Goal: Task Accomplishment & Management: Manage account settings

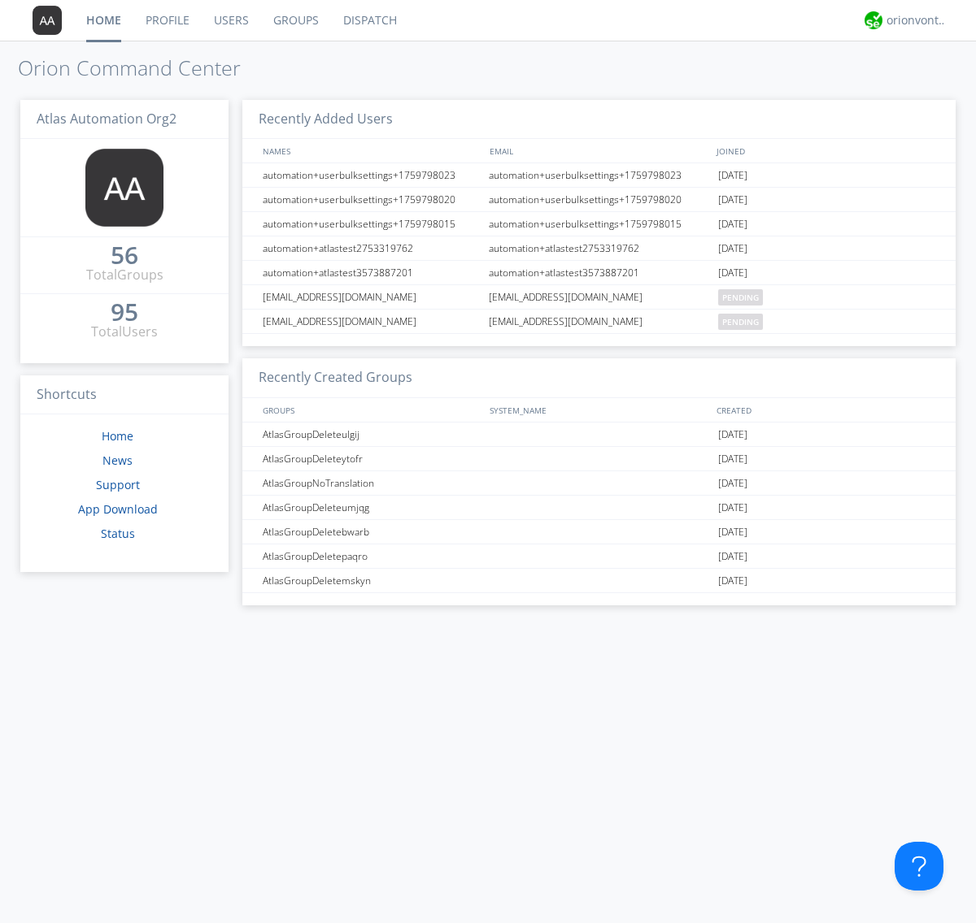
click at [230, 20] on link "Users" at bounding box center [231, 20] width 59 height 41
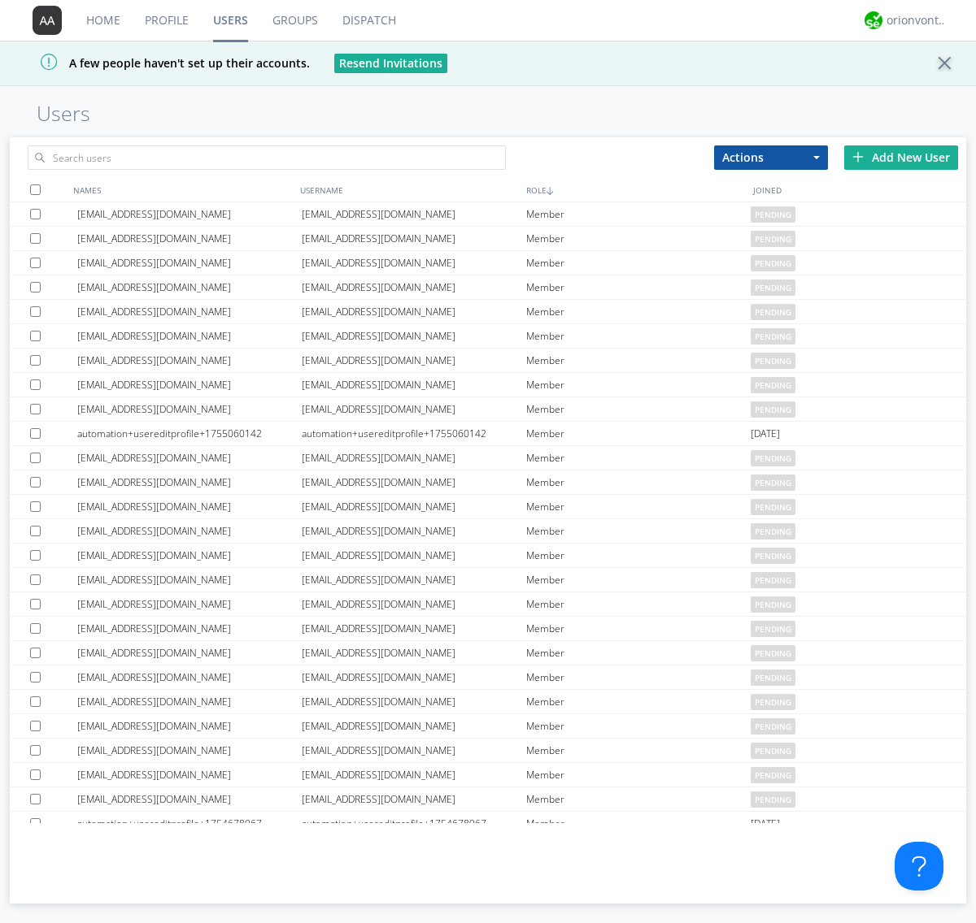
click at [901, 157] on div "Add New User" at bounding box center [901, 158] width 114 height 24
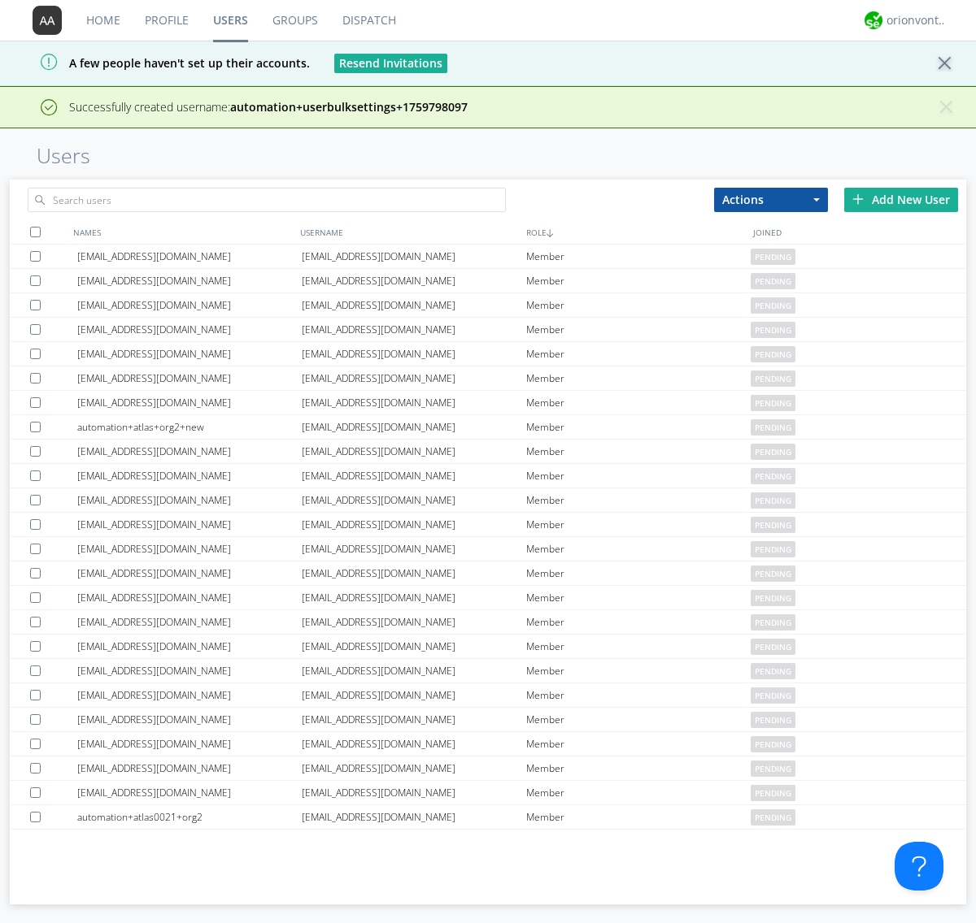
click at [901, 199] on div "Add New User" at bounding box center [901, 200] width 114 height 24
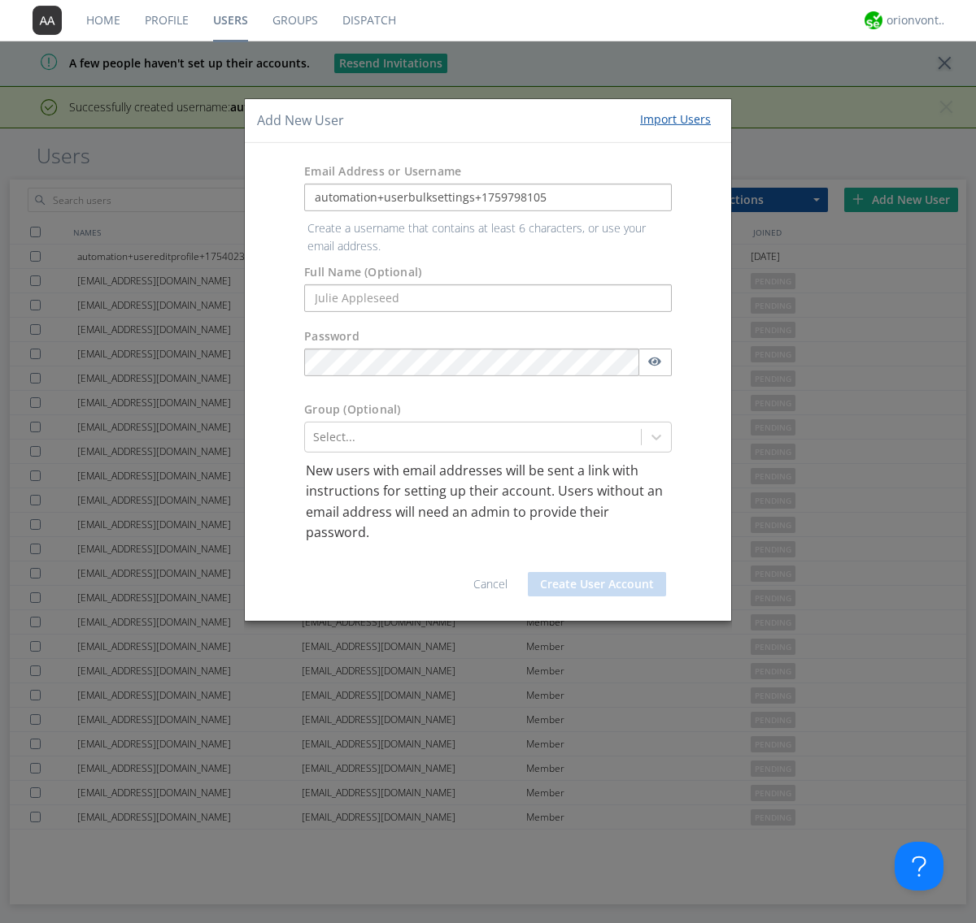
type input "automation+userbulksettings+1759798105"
click at [597, 572] on button "Create User Account" at bounding box center [597, 584] width 138 height 24
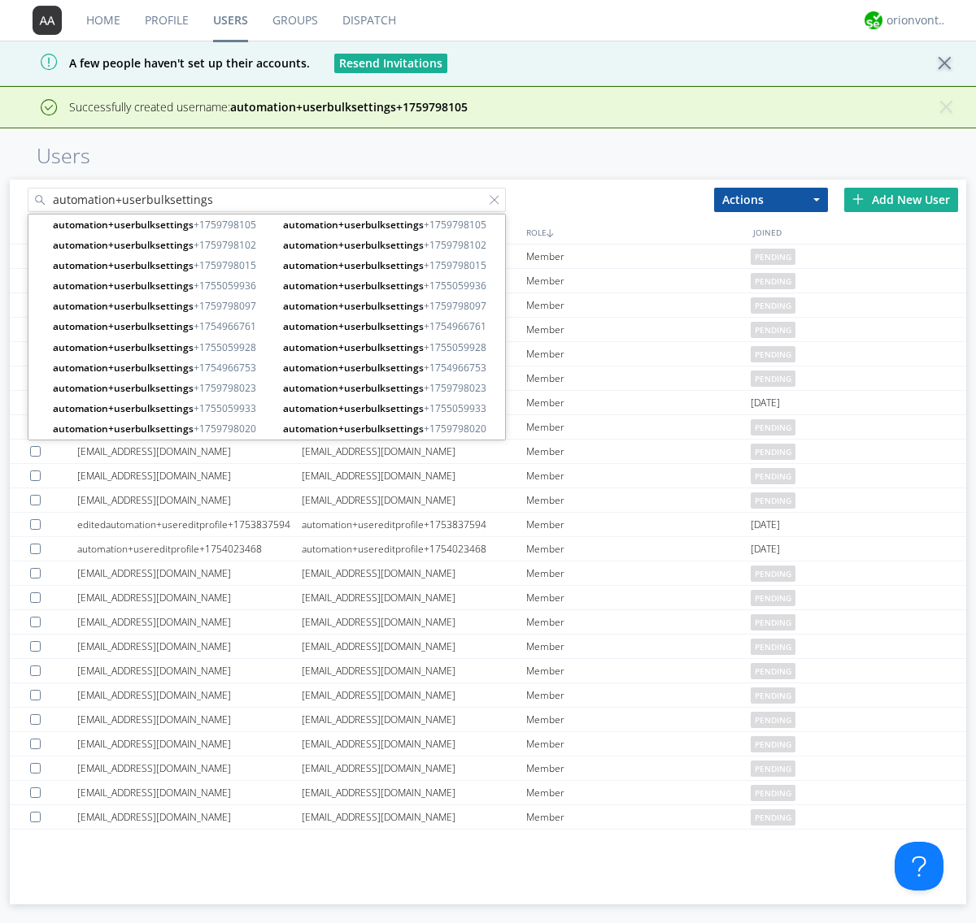
type input "automation+userbulksettings"
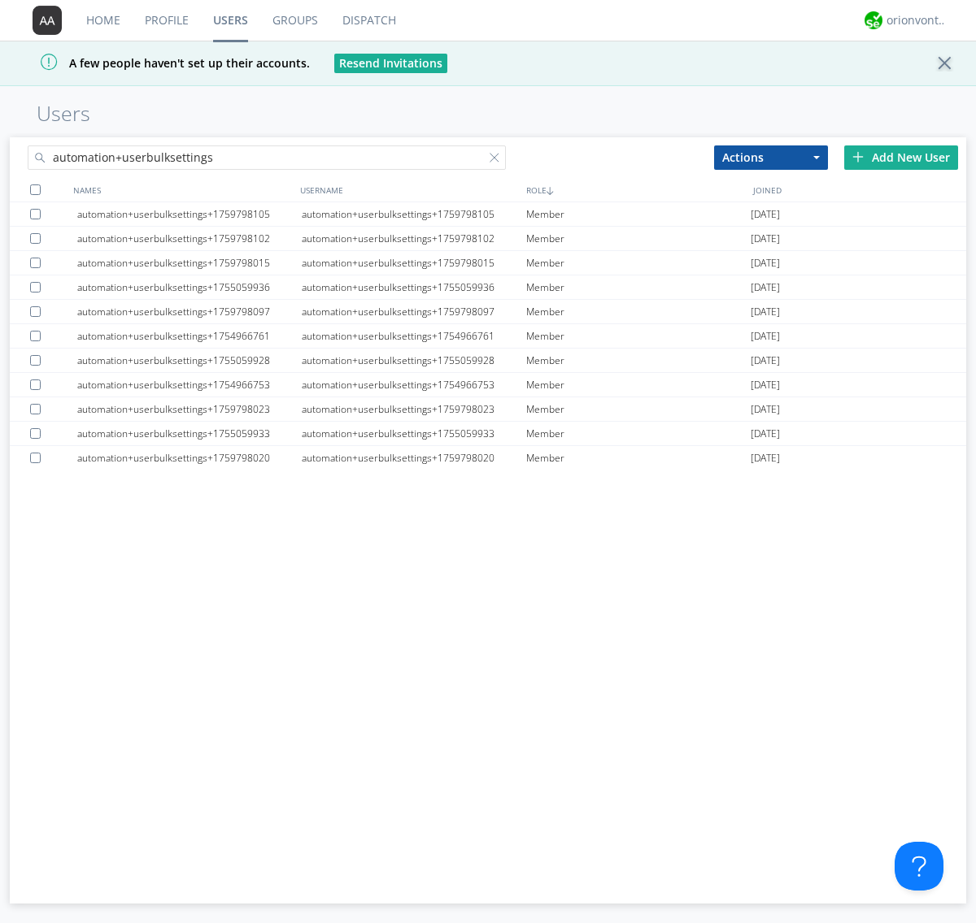
click at [35, 189] on div at bounding box center [35, 190] width 11 height 11
click at [771, 157] on button "Actions" at bounding box center [771, 158] width 114 height 24
click at [0, 0] on link "Edit Settings" at bounding box center [0, 0] width 0 height 0
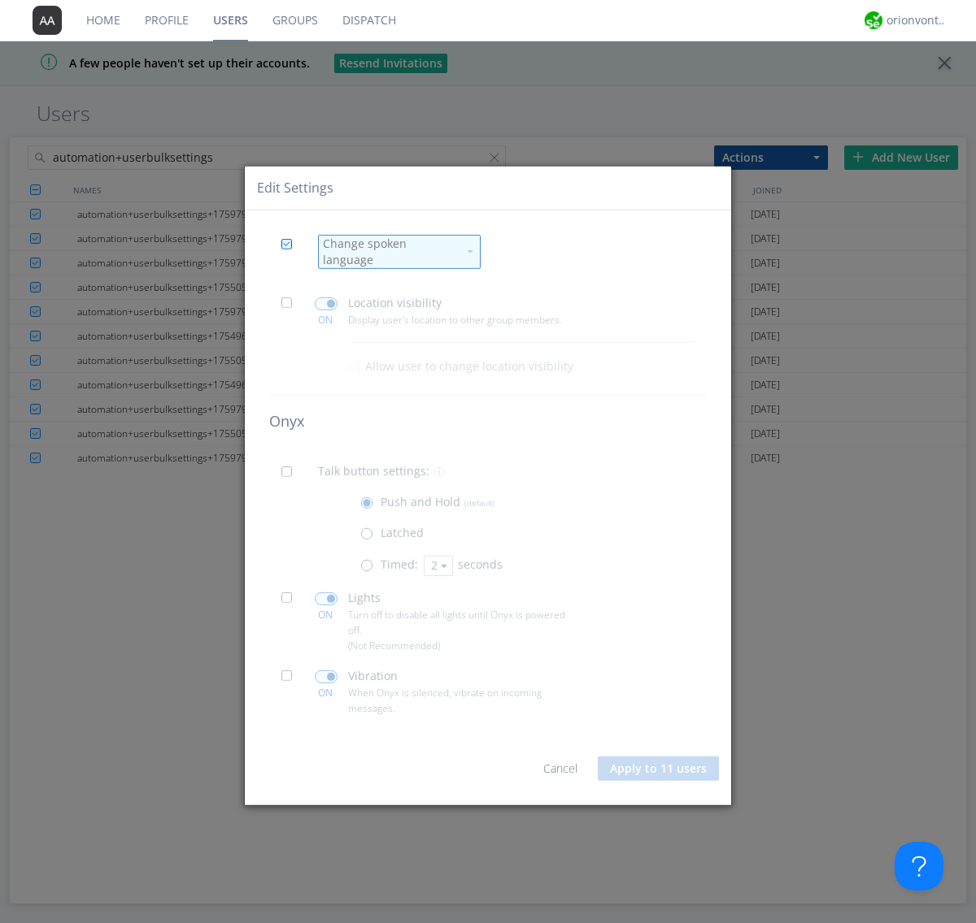
click at [389, 251] on div "Change spoken language" at bounding box center [390, 252] width 134 height 33
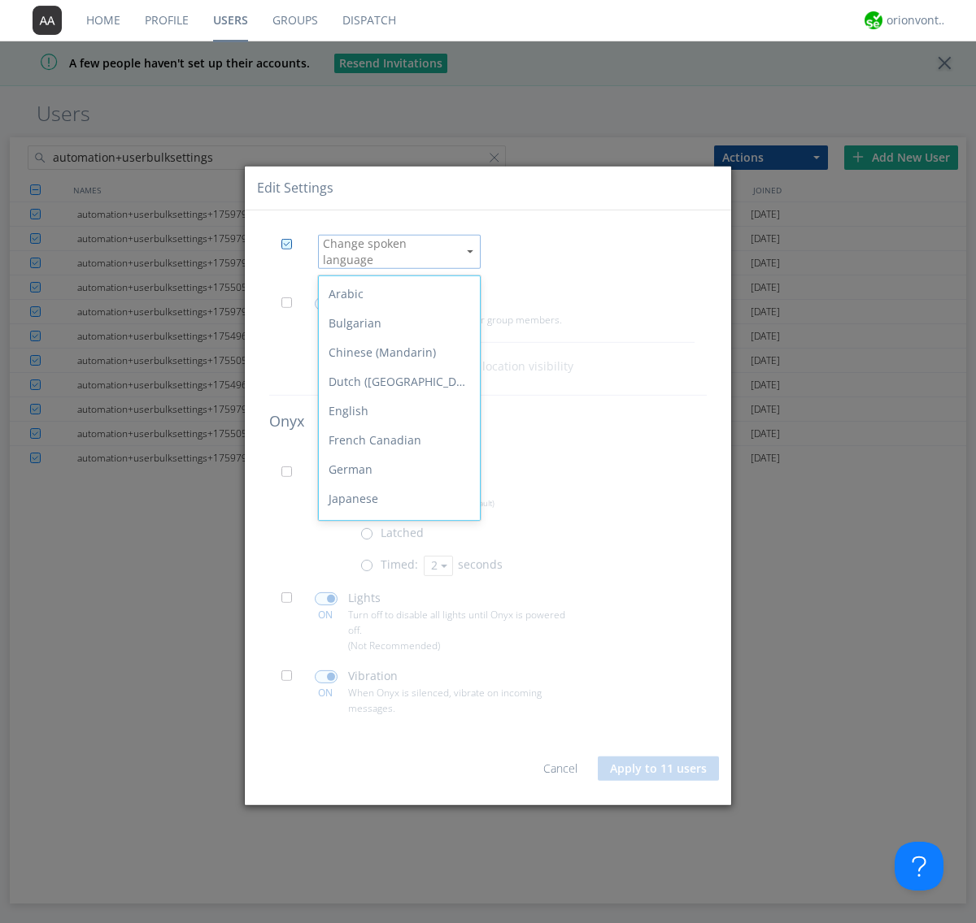
click at [395, 689] on div "Spanish" at bounding box center [399, 703] width 161 height 29
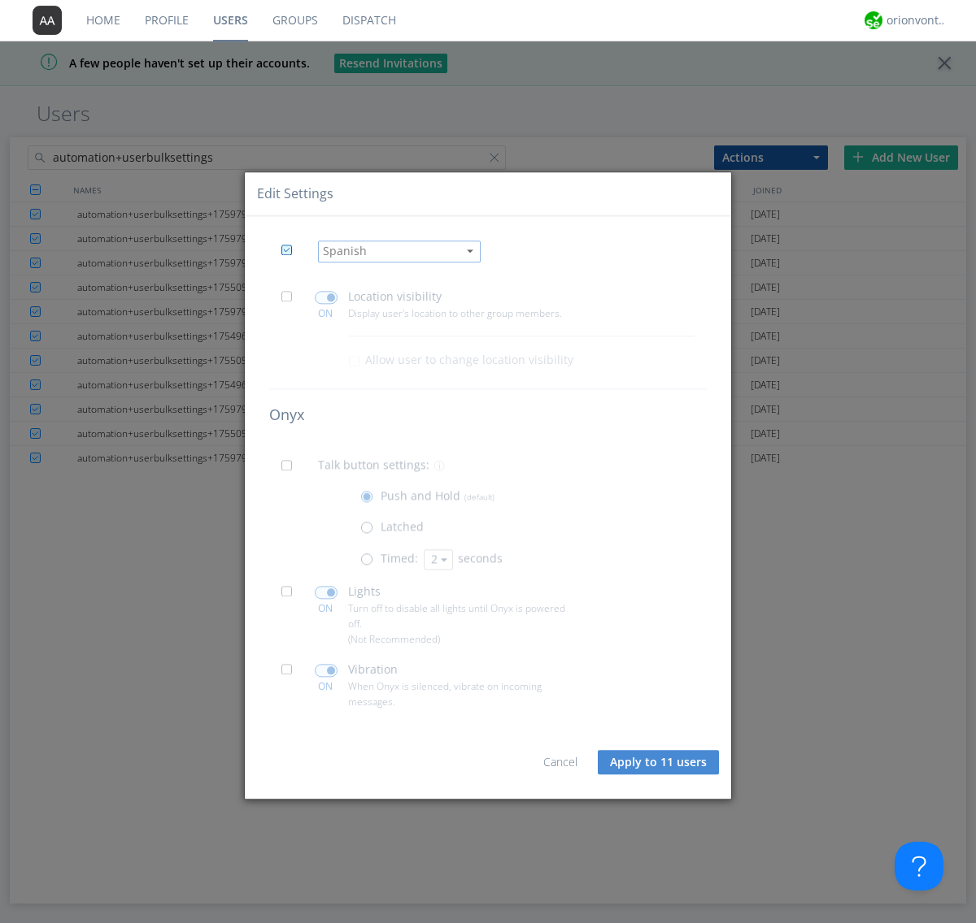
click at [291, 301] on span at bounding box center [291, 301] width 20 height 20
click at [0, 0] on input "checkbox" at bounding box center [0, 0] width 0 height 0
click at [325, 298] on span at bounding box center [326, 297] width 23 height 13
click at [0, 0] on input "checkbox" at bounding box center [0, 0] width 0 height 0
click at [291, 470] on span at bounding box center [291, 470] width 20 height 20
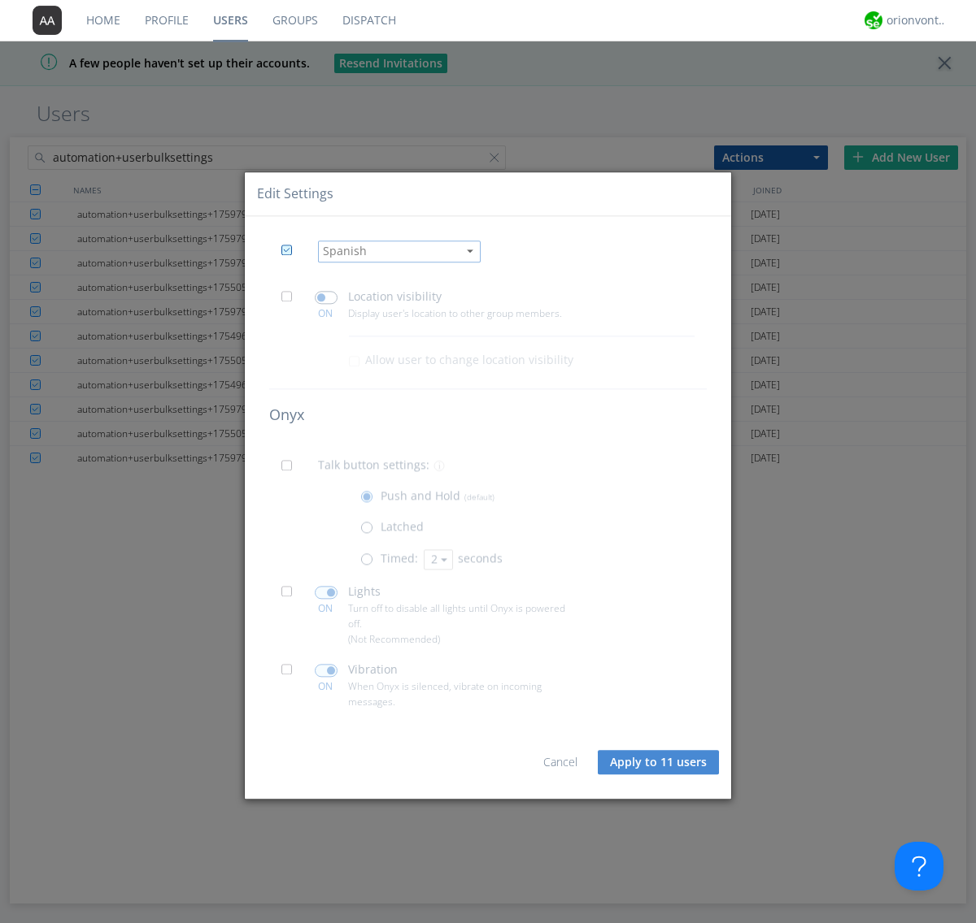
click at [0, 0] on input "checkbox" at bounding box center [0, 0] width 0 height 0
click at [370, 563] on span at bounding box center [370, 563] width 20 height 20
click at [0, 0] on input "radio" at bounding box center [0, 0] width 0 height 0
click at [437, 559] on button "2" at bounding box center [438, 560] width 29 height 20
click at [0, 0] on link "3" at bounding box center [0, 0] width 0 height 0
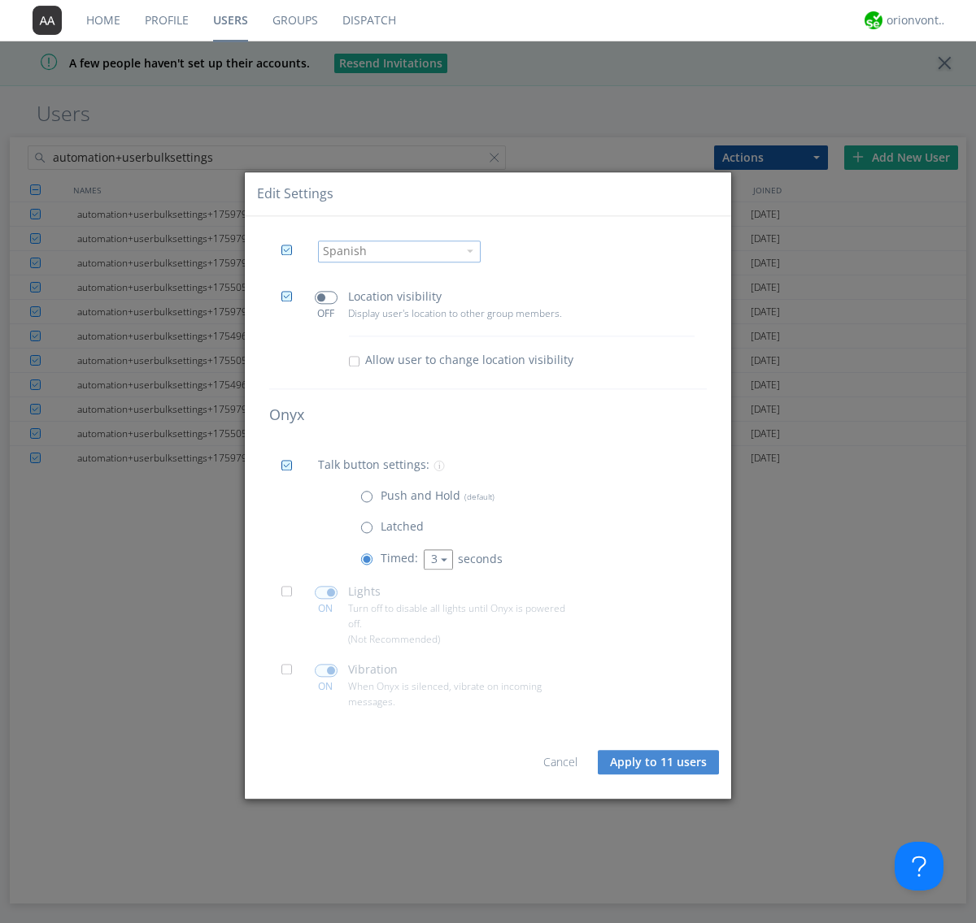
click at [291, 596] on span at bounding box center [291, 596] width 20 height 20
click at [0, 0] on input "checkbox" at bounding box center [0, 0] width 0 height 0
click at [325, 592] on span at bounding box center [326, 592] width 23 height 13
click at [0, 0] on input "checkbox" at bounding box center [0, 0] width 0 height 0
click at [291, 674] on span at bounding box center [291, 674] width 20 height 20
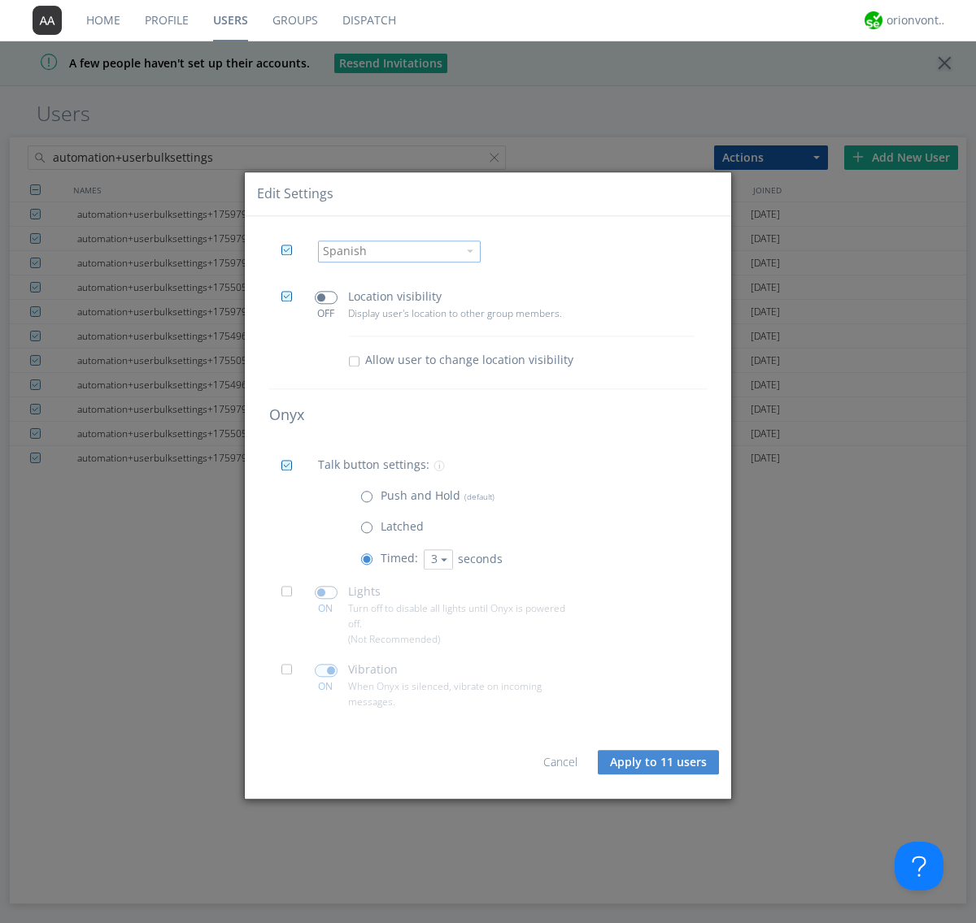
click at [0, 0] on input "checkbox" at bounding box center [0, 0] width 0 height 0
click at [325, 670] on span at bounding box center [326, 670] width 23 height 13
click at [0, 0] on input "checkbox" at bounding box center [0, 0] width 0 height 0
click at [659, 763] on button "Apply to 11 users" at bounding box center [658, 763] width 121 height 24
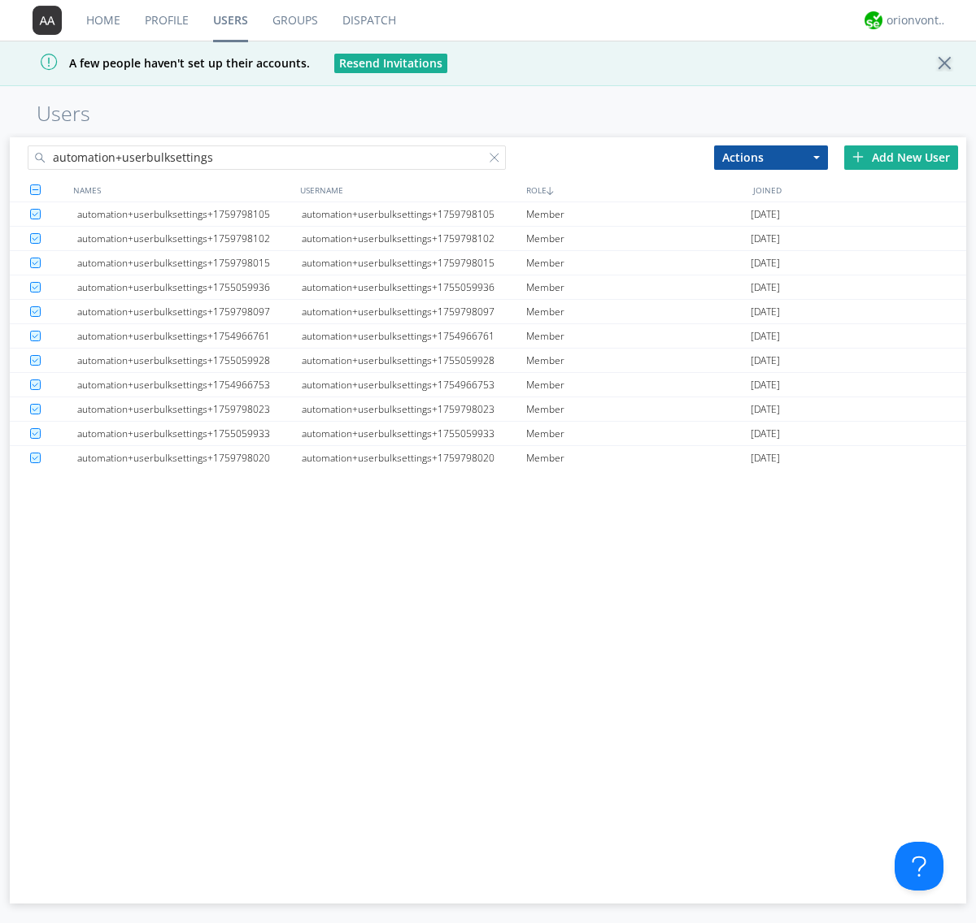
click at [230, 20] on link "Users" at bounding box center [230, 20] width 59 height 41
click at [498, 160] on div at bounding box center [497, 161] width 16 height 16
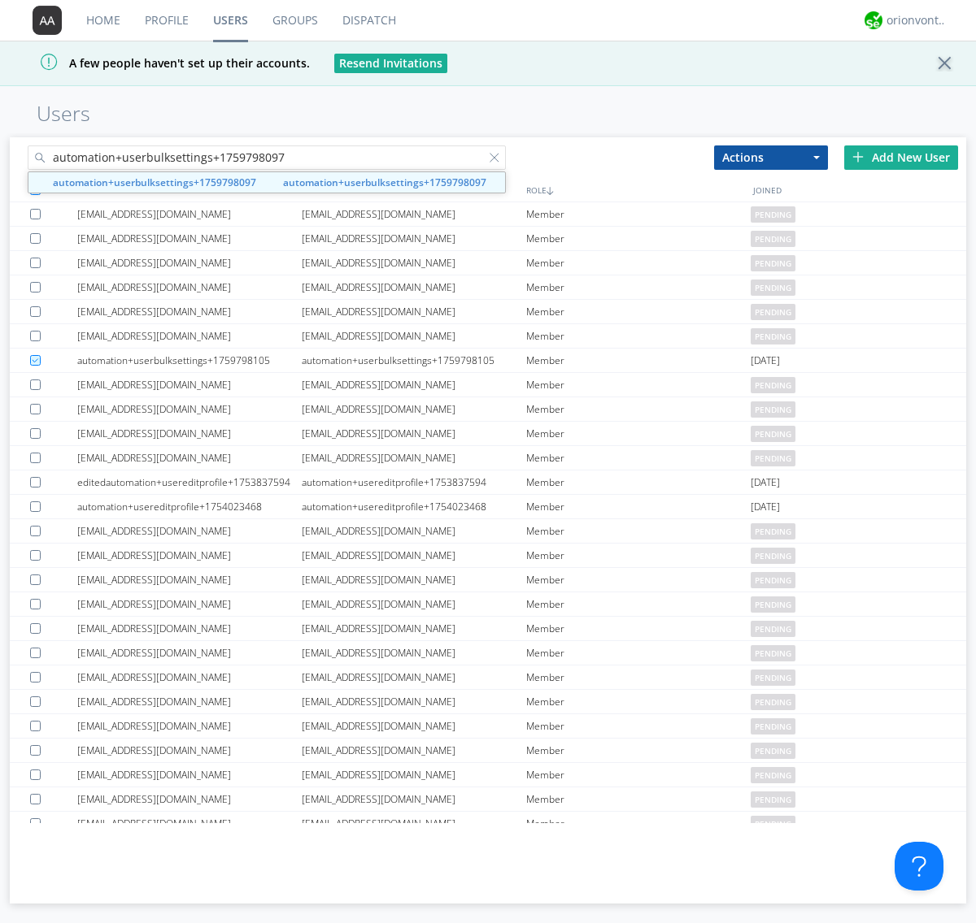
type input "automation+userbulksettings+1759798097"
